Goal: Transaction & Acquisition: Purchase product/service

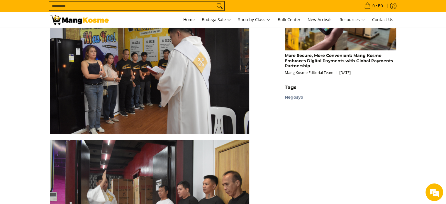
scroll to position [633, 0]
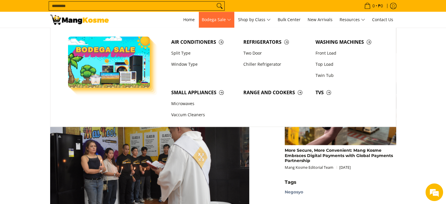
click at [216, 17] on span "Bodega Sale" at bounding box center [216, 19] width 29 height 7
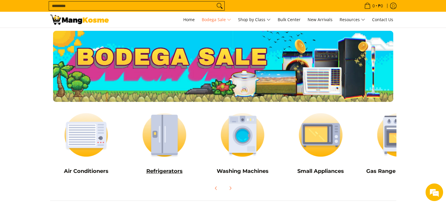
click at [163, 148] on img at bounding box center [164, 135] width 72 height 54
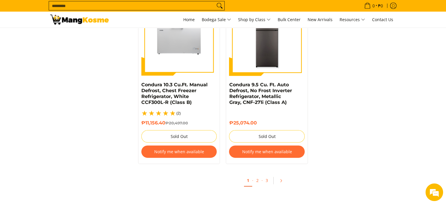
scroll to position [1320, 0]
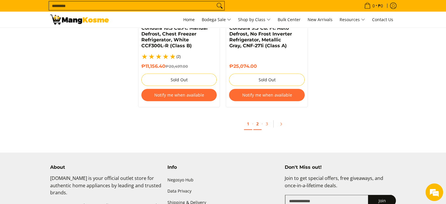
click at [258, 119] on link "2" at bounding box center [257, 124] width 8 height 12
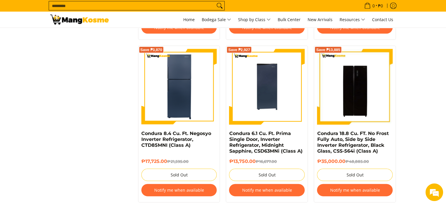
scroll to position [1291, 0]
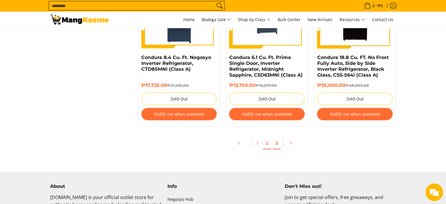
click at [279, 143] on link "3" at bounding box center [277, 143] width 8 height 12
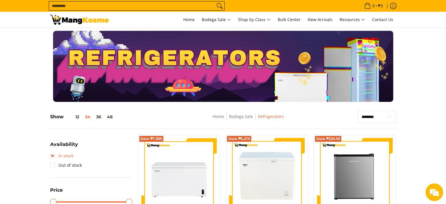
click at [57, 157] on link "In stock" at bounding box center [61, 155] width 23 height 9
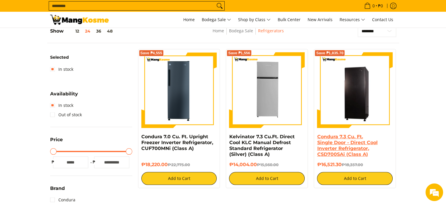
scroll to position [82, 0]
